Goal: Information Seeking & Learning: Check status

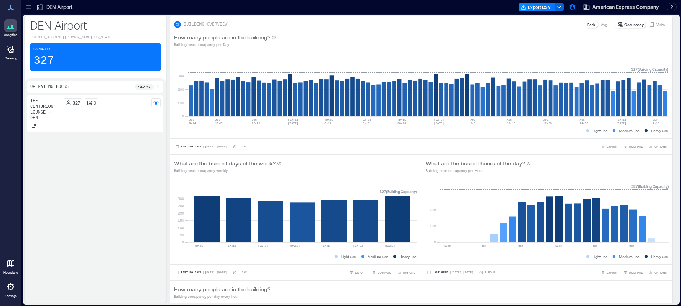
click at [12, 29] on icon at bounding box center [10, 29] width 7 height 1
click at [30, 7] on icon at bounding box center [28, 7] width 5 height 1
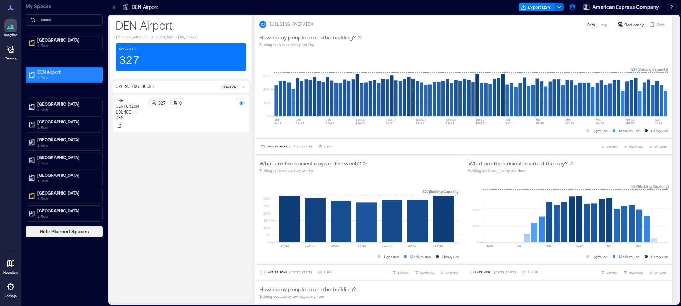
click at [57, 71] on p "DEN Airport" at bounding box center [67, 72] width 60 height 6
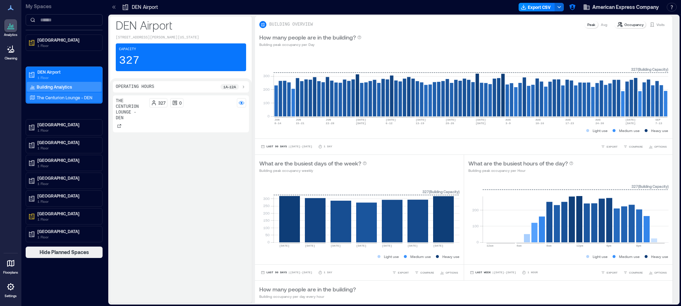
click at [57, 96] on p "The Centurion Lounge - DEN" at bounding box center [65, 98] width 56 height 6
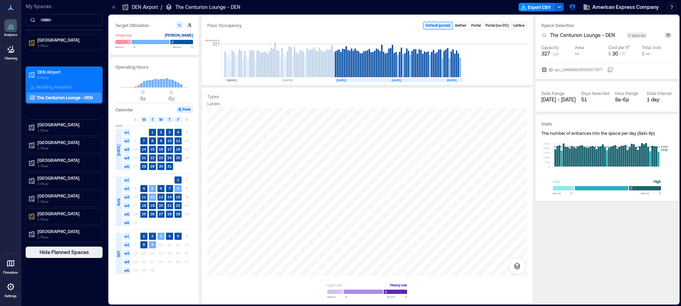
click at [112, 7] on icon at bounding box center [113, 7] width 7 height 7
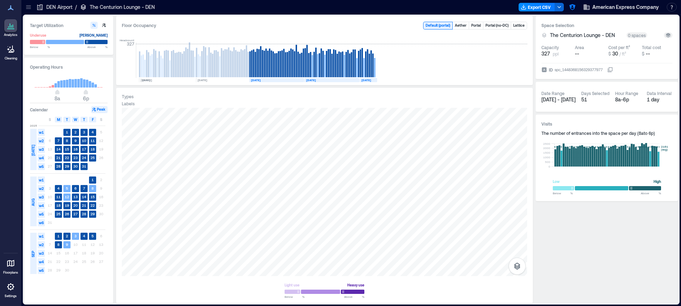
click at [55, 6] on p "DEN Airport" at bounding box center [59, 7] width 26 height 7
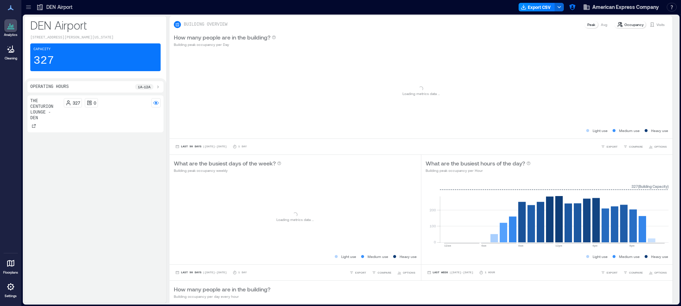
click at [29, 6] on icon at bounding box center [28, 7] width 7 height 7
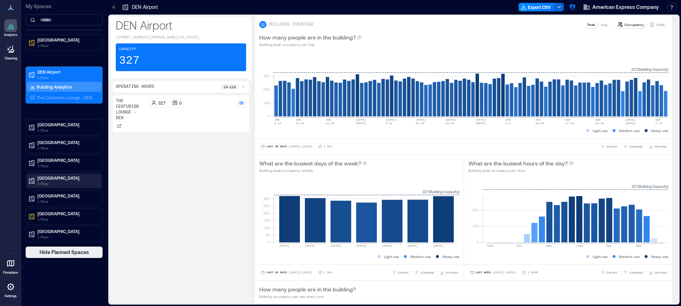
click at [71, 181] on p "1 Floor" at bounding box center [67, 184] width 60 height 6
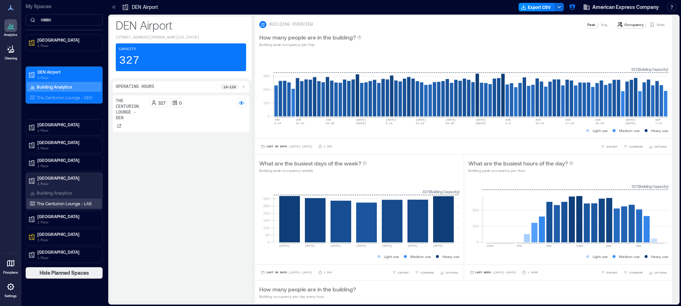
click at [69, 203] on p "The Centurion Lounge - LAS" at bounding box center [64, 204] width 55 height 6
